Goal: Task Accomplishment & Management: Manage account settings

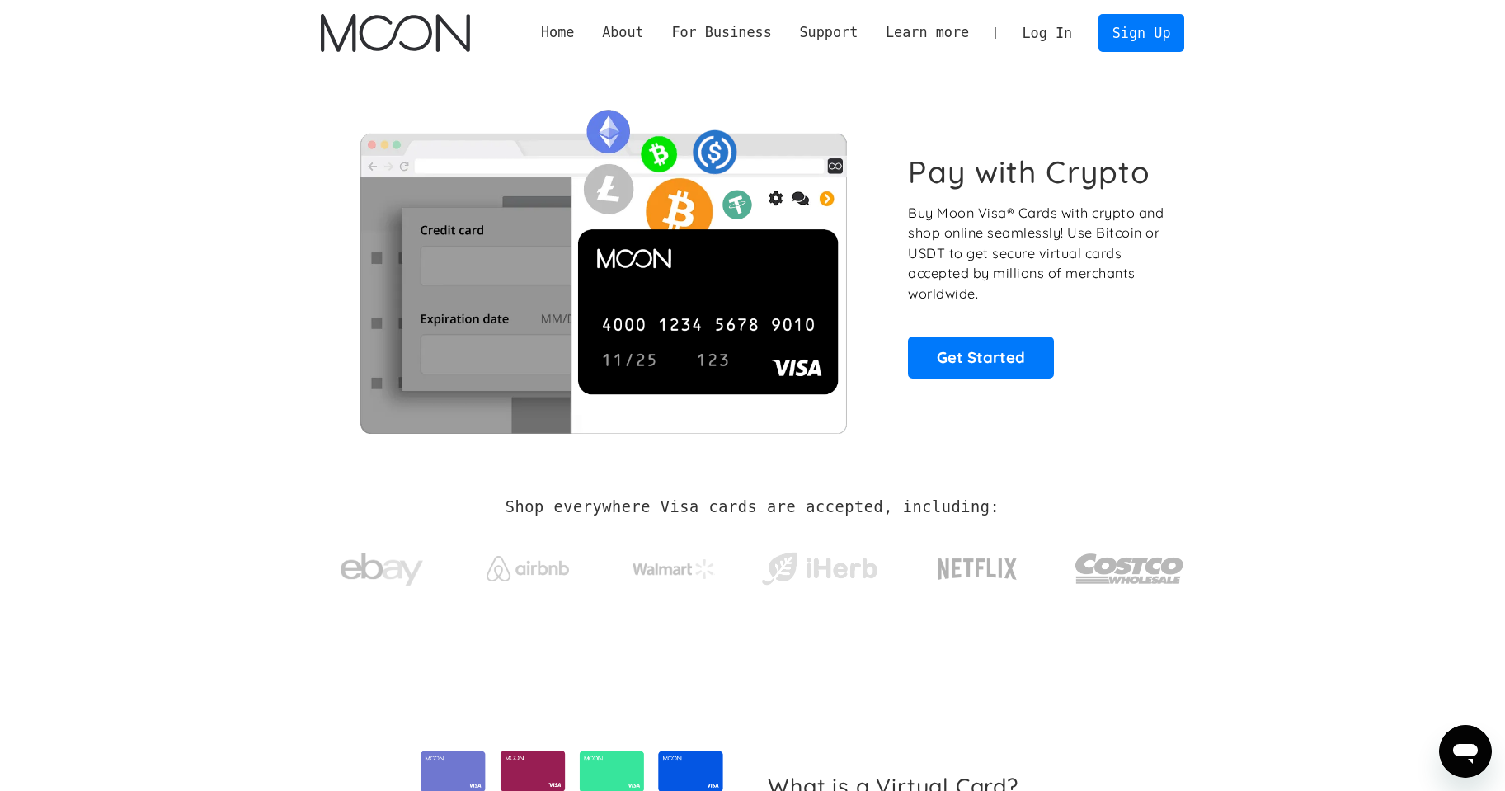
click at [1066, 34] on link "Log In" at bounding box center [1048, 33] width 78 height 36
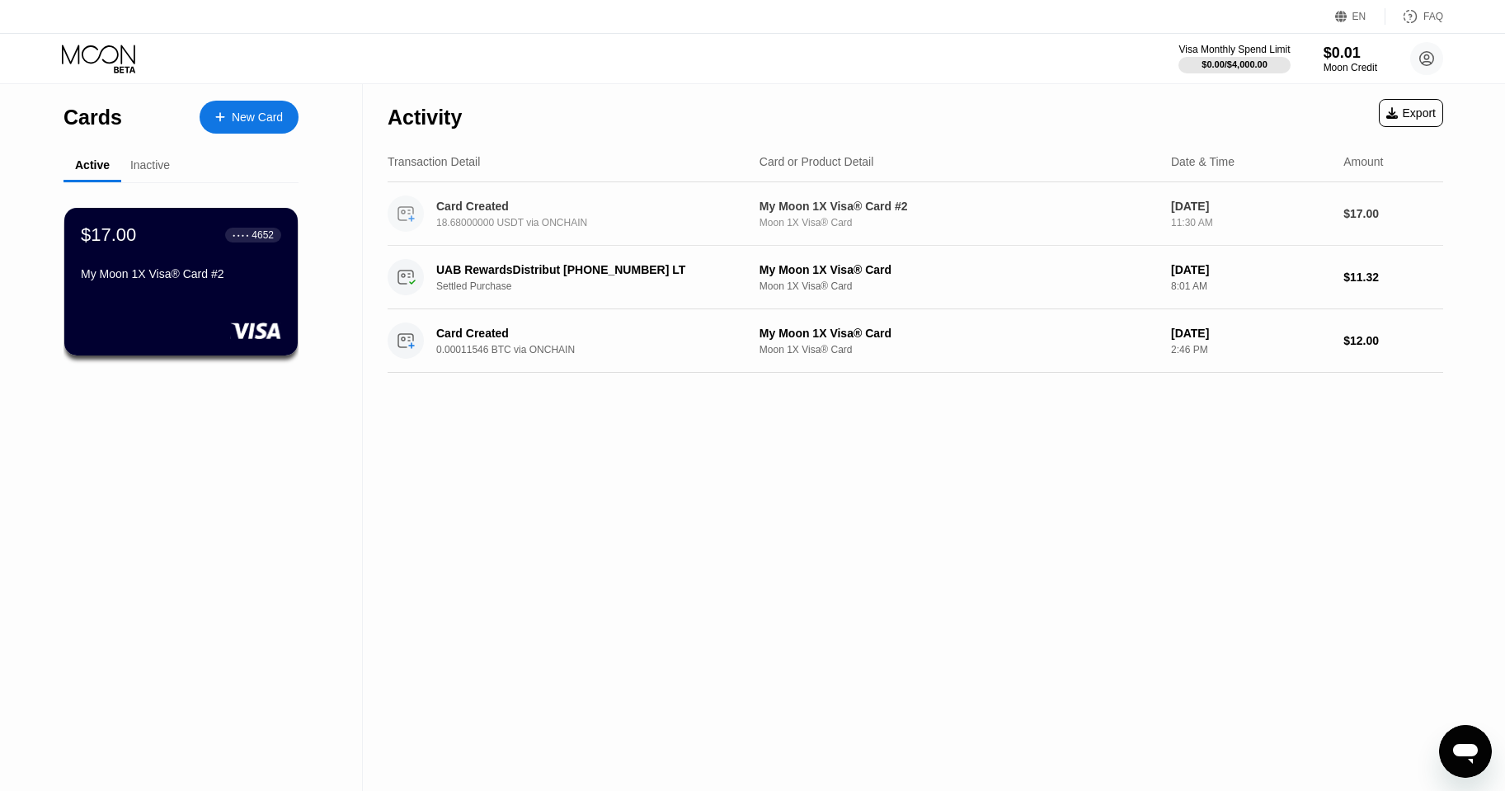
click at [680, 208] on div "Card Created" at bounding box center [586, 206] width 300 height 13
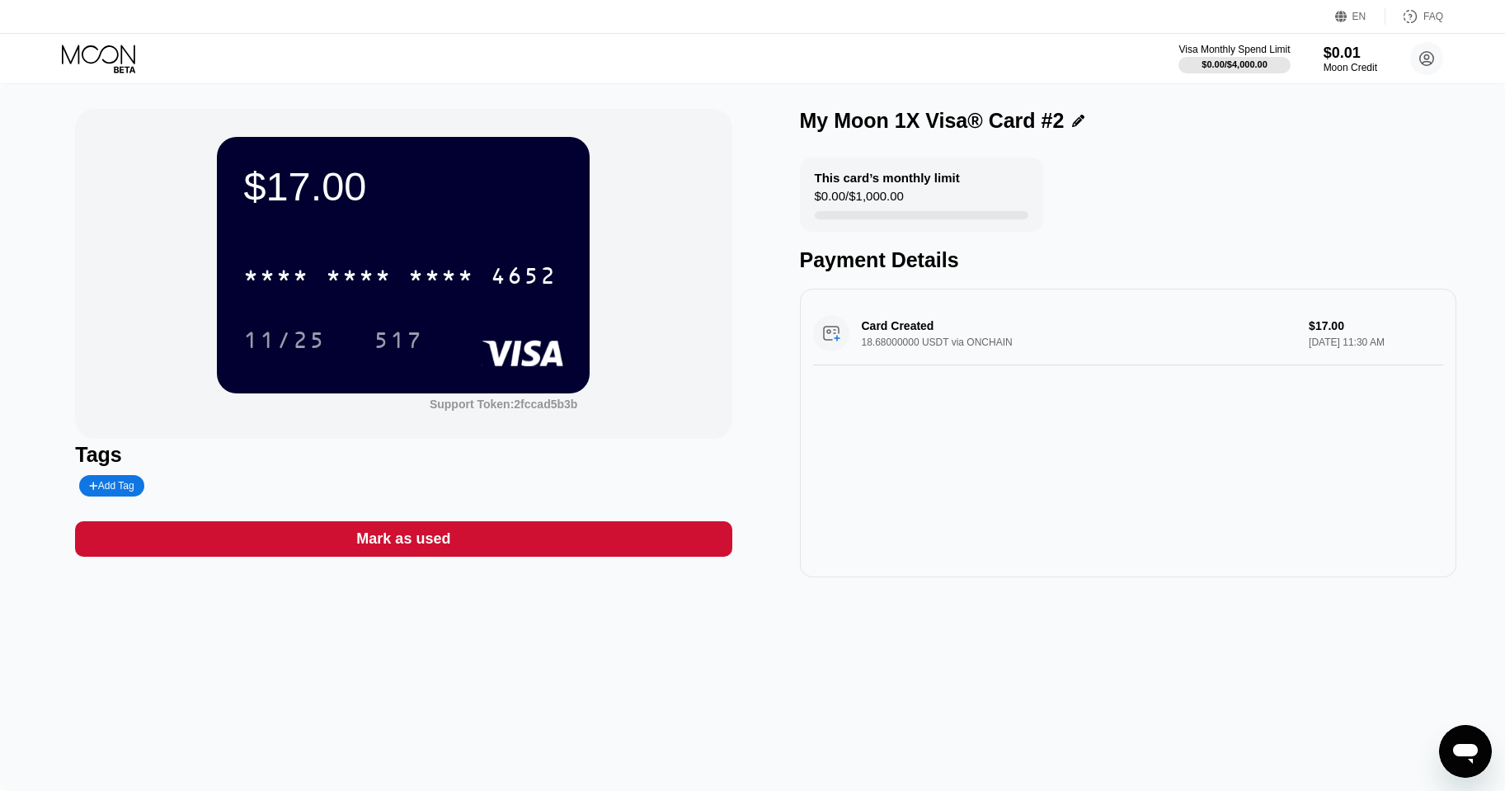
drag, startPoint x: 876, startPoint y: 183, endPoint x: 912, endPoint y: 183, distance: 36.3
click at [908, 183] on div "This card’s monthly limit" at bounding box center [887, 178] width 145 height 14
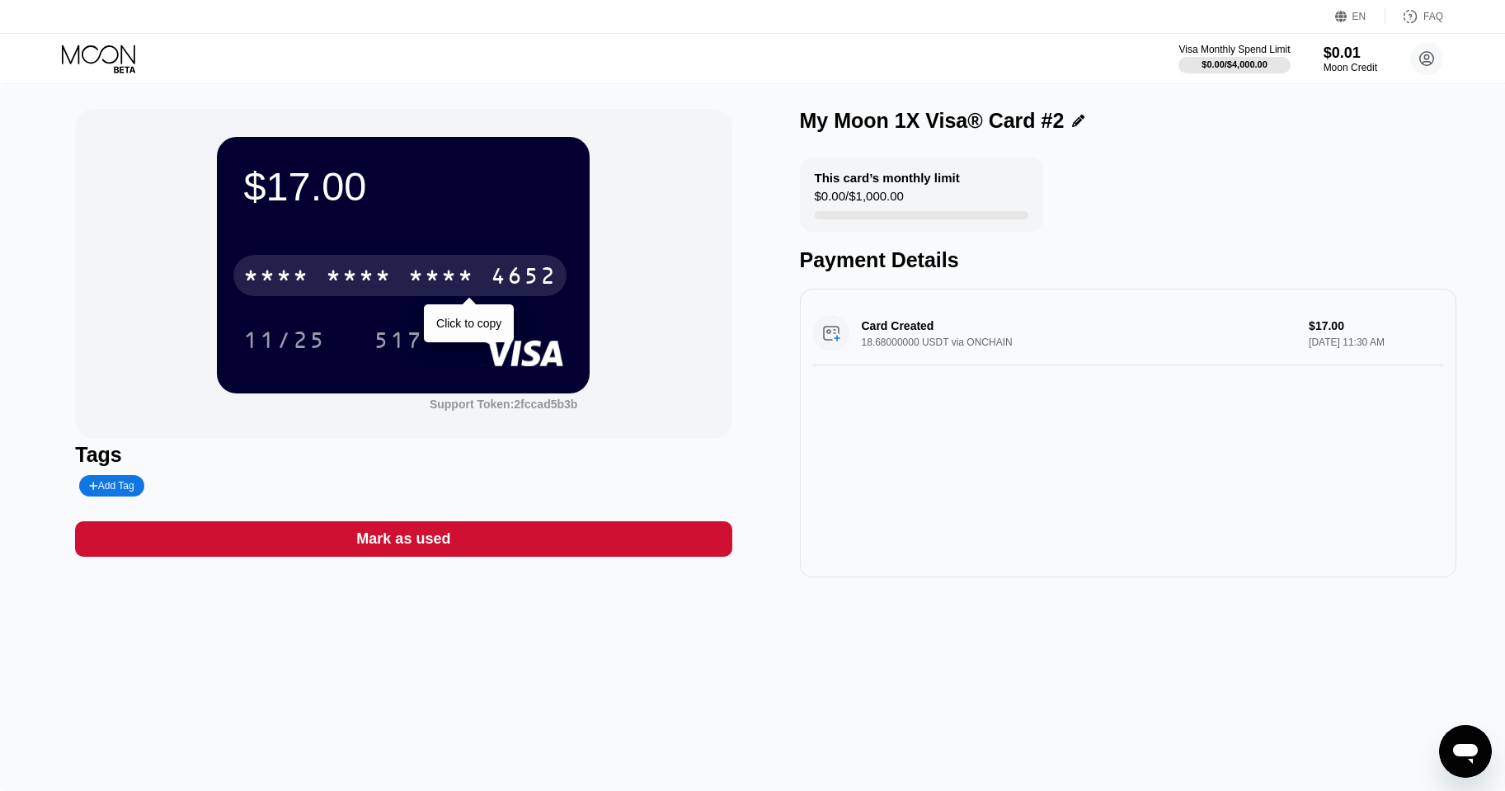
click at [515, 287] on div "4652" at bounding box center [524, 278] width 66 height 26
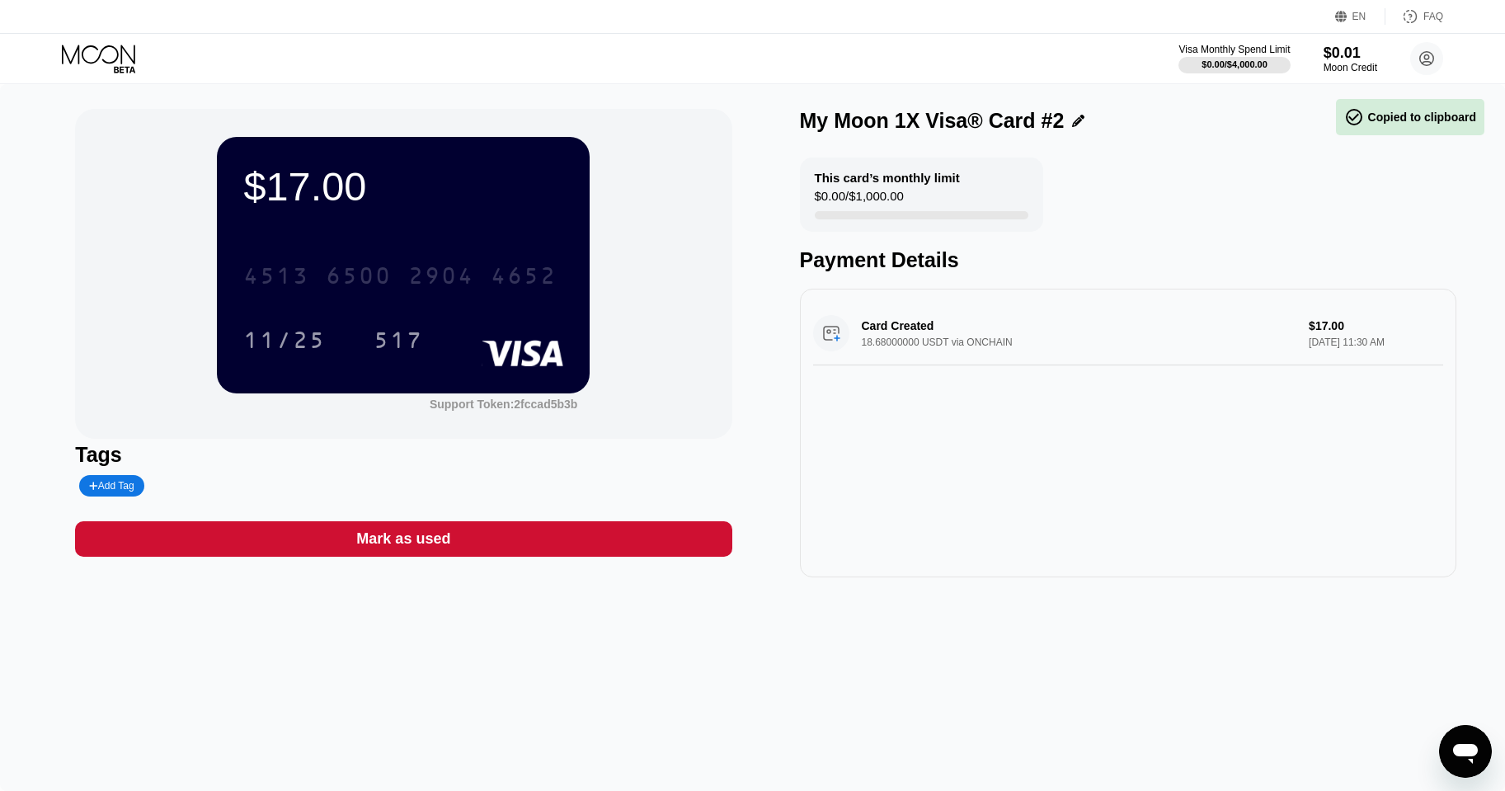
drag, startPoint x: 239, startPoint y: 279, endPoint x: 513, endPoint y: 335, distance: 279.5
click at [507, 337] on div "4513 6500 2904 4652 11/25 517" at bounding box center [403, 290] width 320 height 97
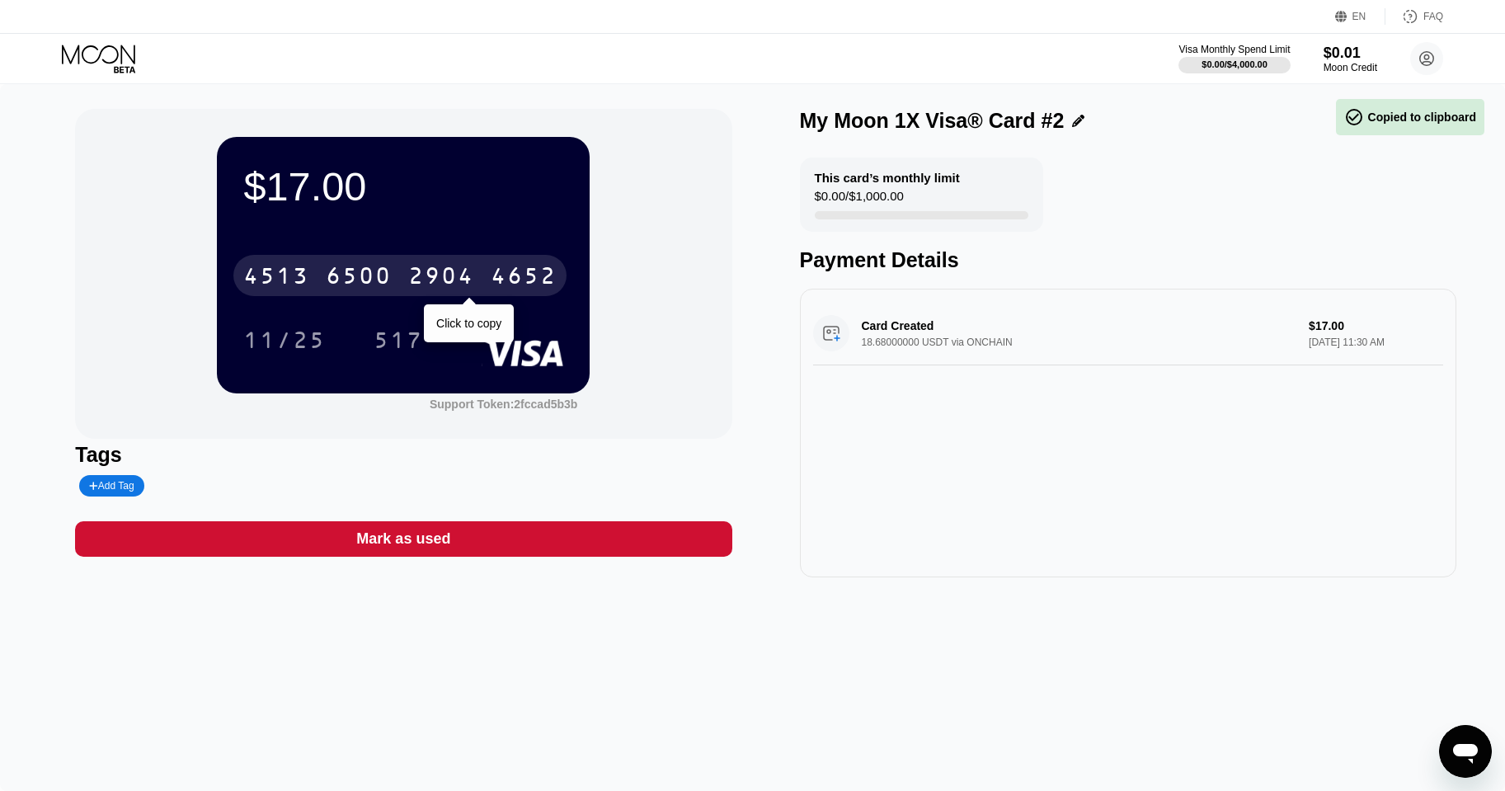
click at [516, 288] on div "4652" at bounding box center [524, 278] width 66 height 26
